Goal: Find specific page/section: Find specific page/section

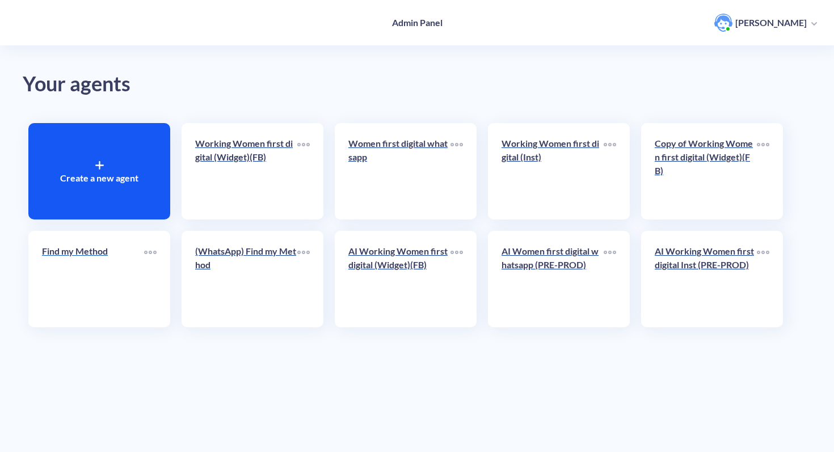
click at [98, 253] on p "Find my Method" at bounding box center [93, 252] width 102 height 14
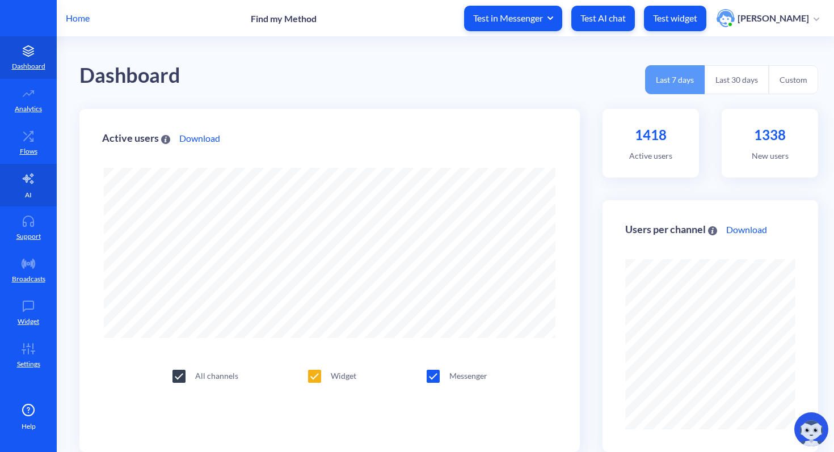
scroll to position [452, 834]
click at [36, 182] on link "AI" at bounding box center [28, 185] width 57 height 43
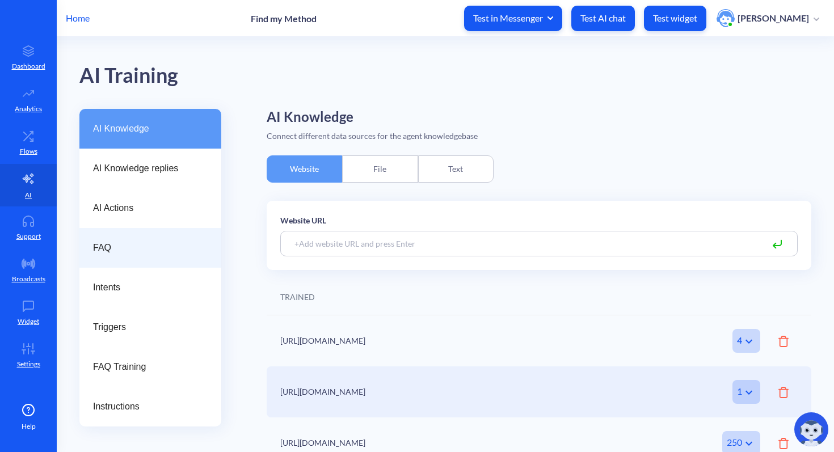
click at [129, 251] on span "FAQ" at bounding box center [146, 248] width 106 height 14
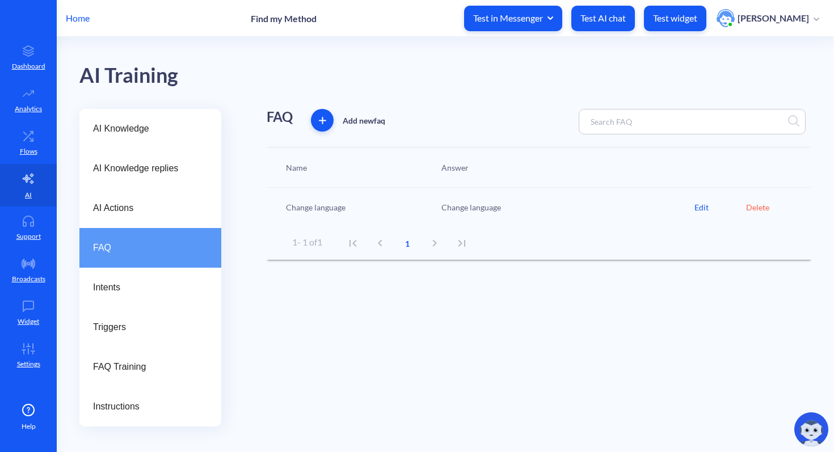
click at [439, 239] on div "1 - 1 of 1 1" at bounding box center [383, 243] width 183 height 27
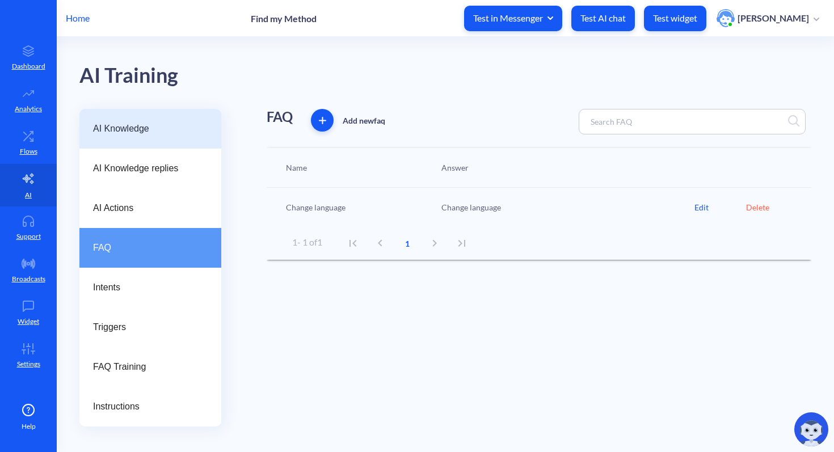
click at [138, 129] on span "AI Knowledge" at bounding box center [146, 129] width 106 height 14
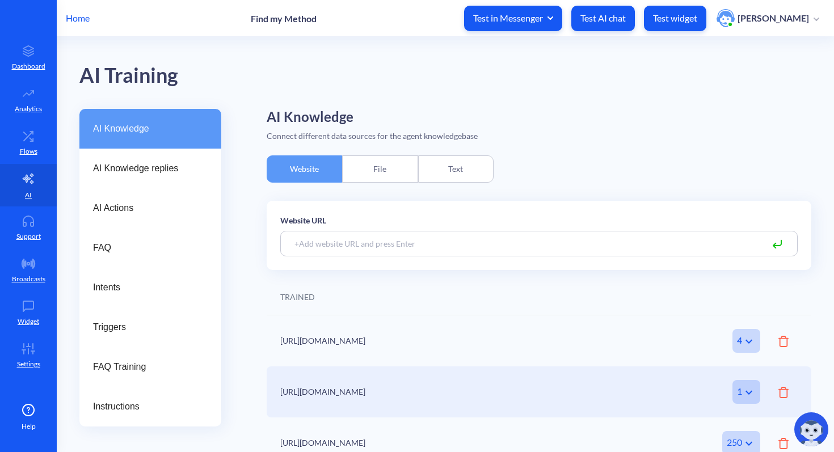
click at [448, 174] on div "Text" at bounding box center [455, 169] width 75 height 27
